Goal: Information Seeking & Learning: Find specific fact

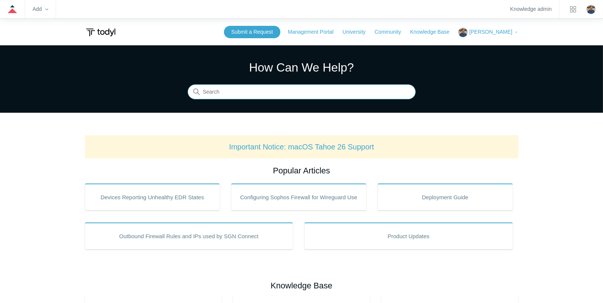
click at [232, 93] on input "Search" at bounding box center [302, 92] width 228 height 15
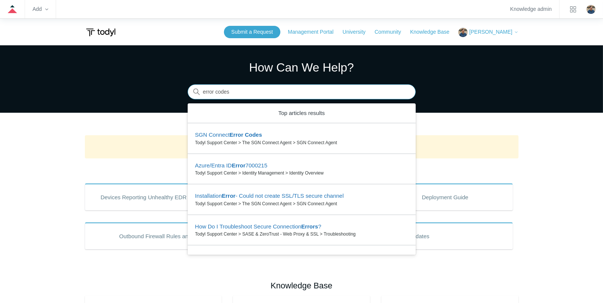
type input "error codes"
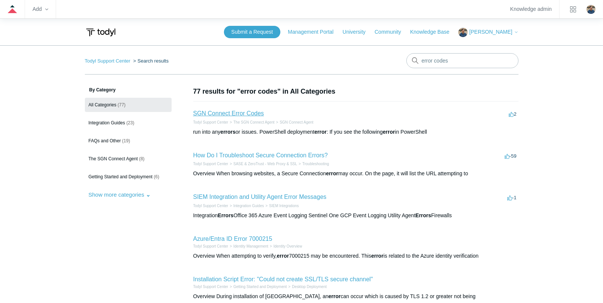
click at [244, 113] on link "SGN Connect Error Codes" at bounding box center [228, 113] width 71 height 6
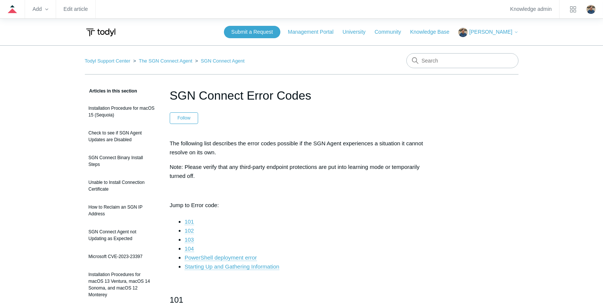
click at [187, 228] on link "102" at bounding box center [189, 230] width 9 height 7
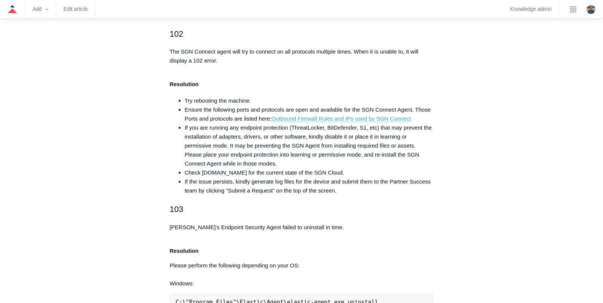
click at [195, 147] on span "If you are running any endpoint protection (ThreatLocker, BitDefender, S1, etc)…" at bounding box center [308, 145] width 247 height 42
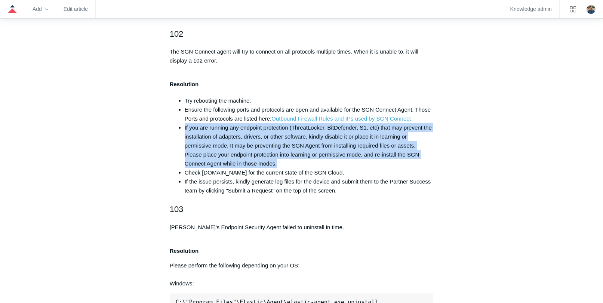
drag, startPoint x: 183, startPoint y: 126, endPoint x: 331, endPoint y: 160, distance: 152.1
click at [331, 160] on ul "Try rebooting the machine. Ensure the following ports and protocols are open an…" at bounding box center [305, 145] width 257 height 99
copy span "If you are running any endpoint protection (ThreatLocker, BitDefender, S1, etc)…"
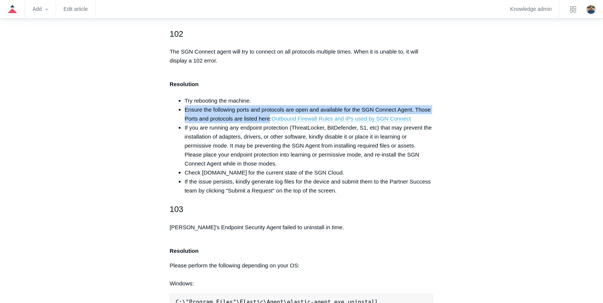
drag, startPoint x: 184, startPoint y: 108, endPoint x: 270, endPoint y: 119, distance: 86.4
click at [270, 119] on ul "Try rebooting the machine. Ensure the following ports and protocols are open an…" at bounding box center [305, 145] width 257 height 99
copy li "Ensure the following ports and protocols are open and available for the SGN Con…"
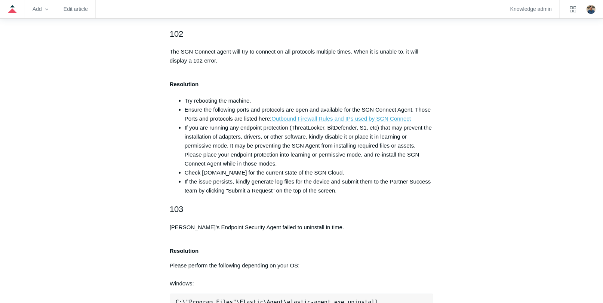
click at [367, 112] on li "Ensure the following ports and protocols are open and available for the SGN Con…" at bounding box center [309, 114] width 249 height 18
click at [365, 115] on link "Outbound Firewall Rules and IPs used by SGN Connect" at bounding box center [342, 118] width 140 height 7
drag, startPoint x: 203, startPoint y: 98, endPoint x: 217, endPoint y: 99, distance: 13.5
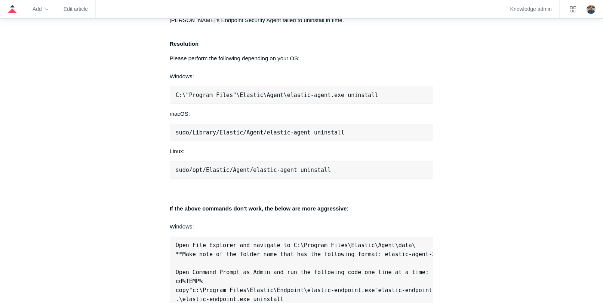
scroll to position [783, 0]
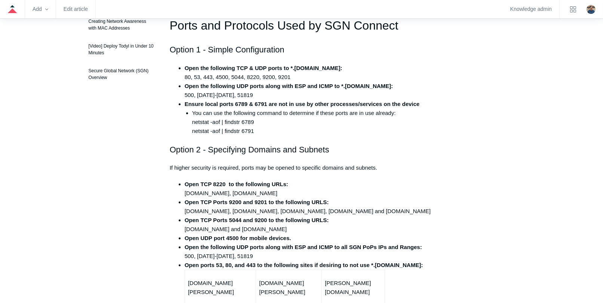
scroll to position [187, 0]
